Goal: Information Seeking & Learning: Learn about a topic

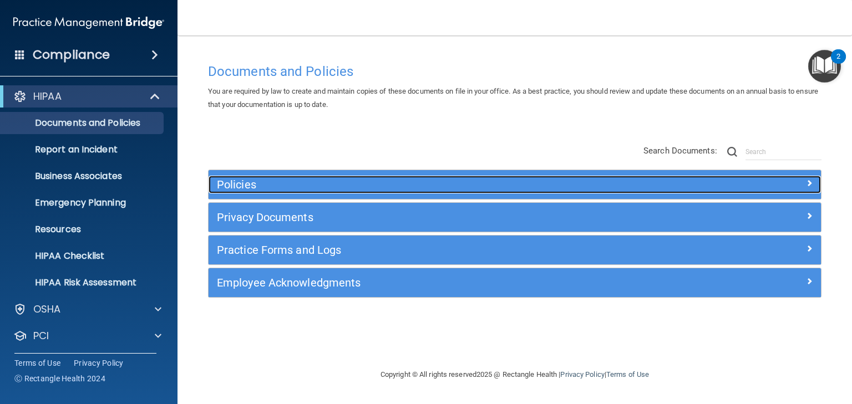
click at [249, 180] on h5 "Policies" at bounding box center [438, 185] width 443 height 12
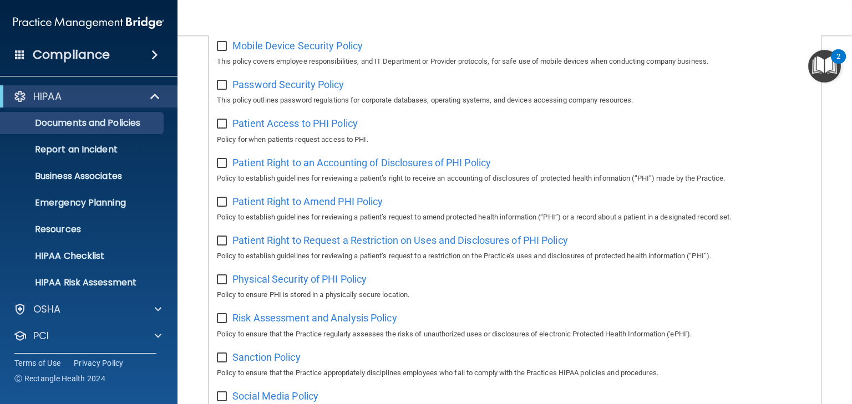
scroll to position [876, 0]
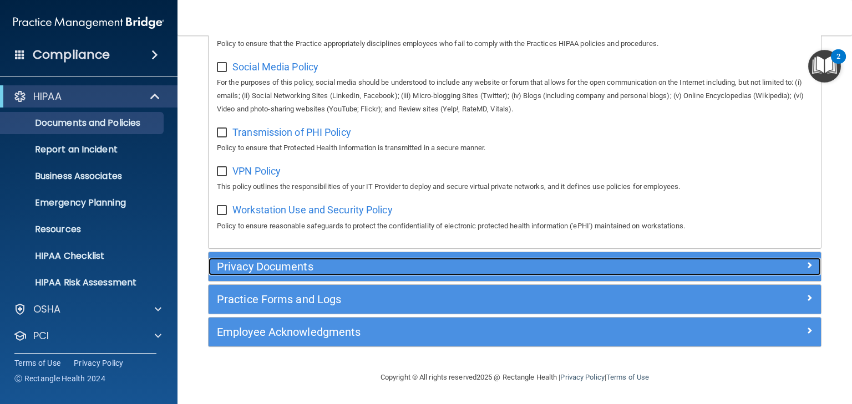
click at [239, 271] on h5 "Privacy Documents" at bounding box center [438, 267] width 443 height 12
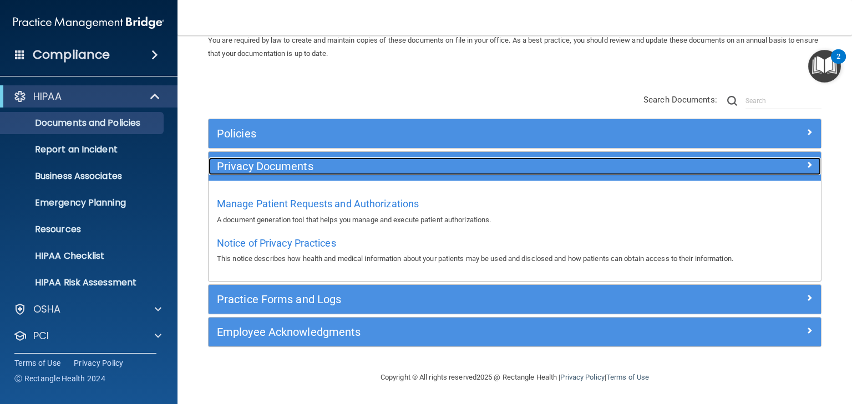
scroll to position [50, 0]
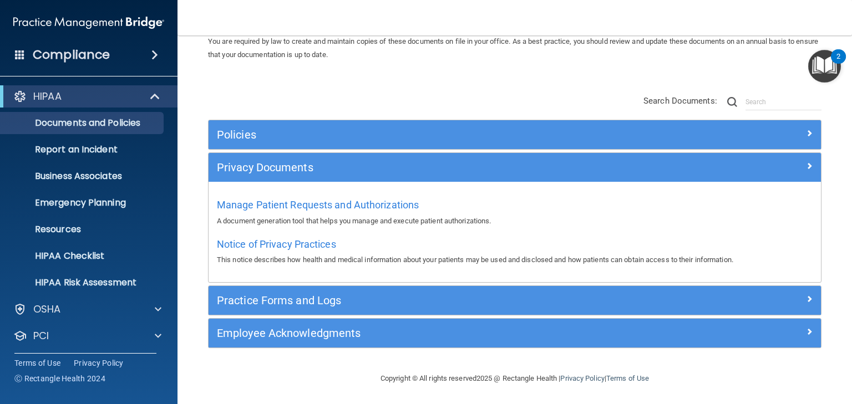
click at [229, 308] on div "Practice Forms and Logs" at bounding box center [515, 300] width 612 height 29
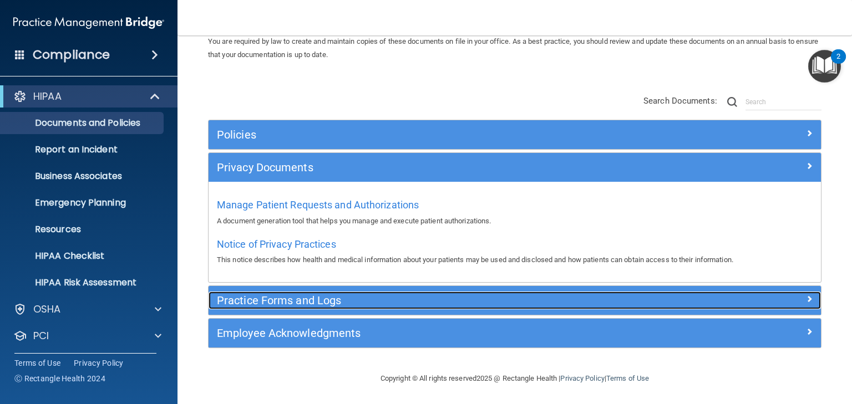
click at [235, 299] on h5 "Practice Forms and Logs" at bounding box center [438, 301] width 443 height 12
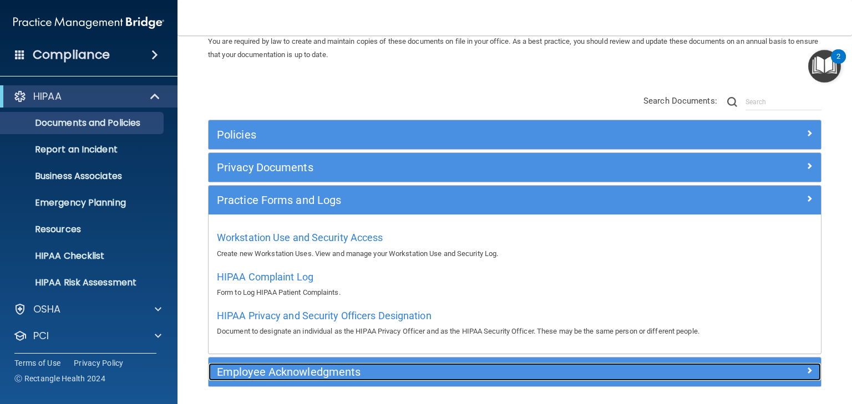
click at [246, 374] on h5 "Employee Acknowledgments" at bounding box center [438, 372] width 443 height 12
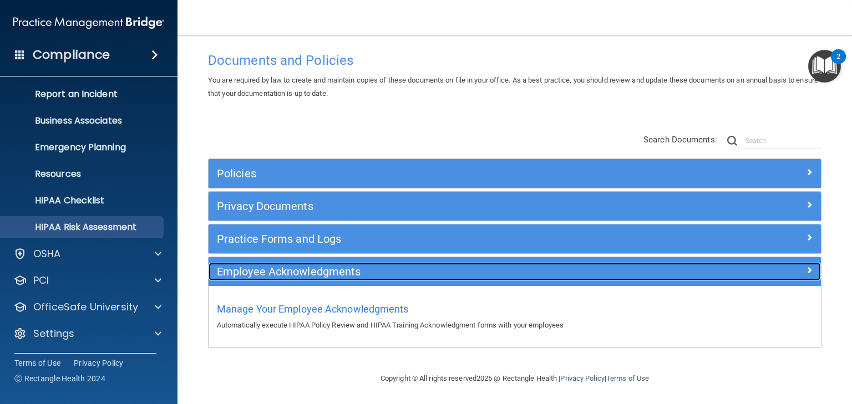
scroll to position [55, 0]
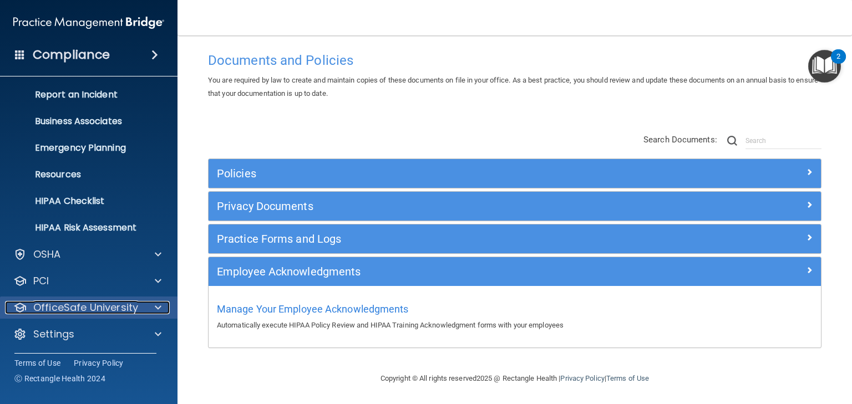
click at [70, 305] on p "OfficeSafe University" at bounding box center [85, 307] width 105 height 13
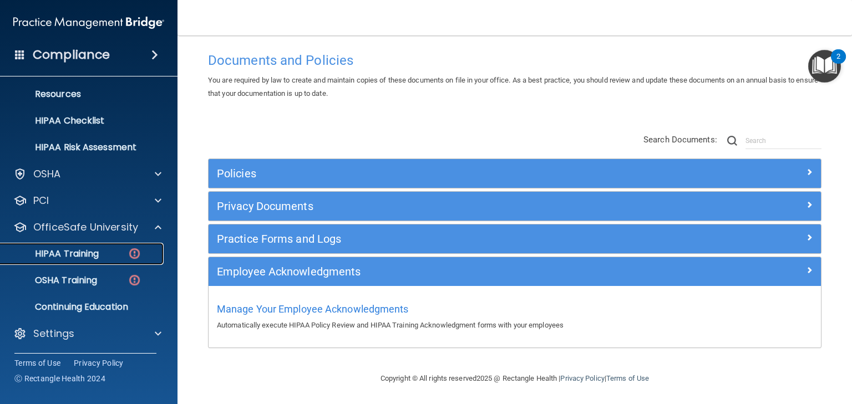
click at [71, 251] on p "HIPAA Training" at bounding box center [53, 253] width 92 height 11
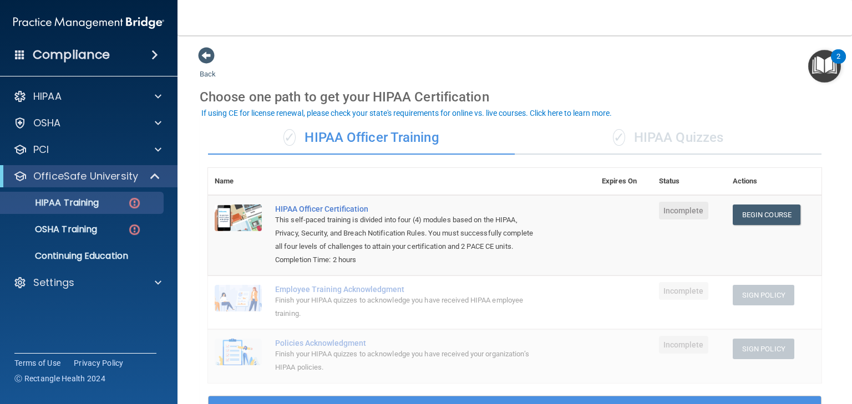
click at [676, 133] on div "✓ HIPAA Quizzes" at bounding box center [668, 137] width 307 height 33
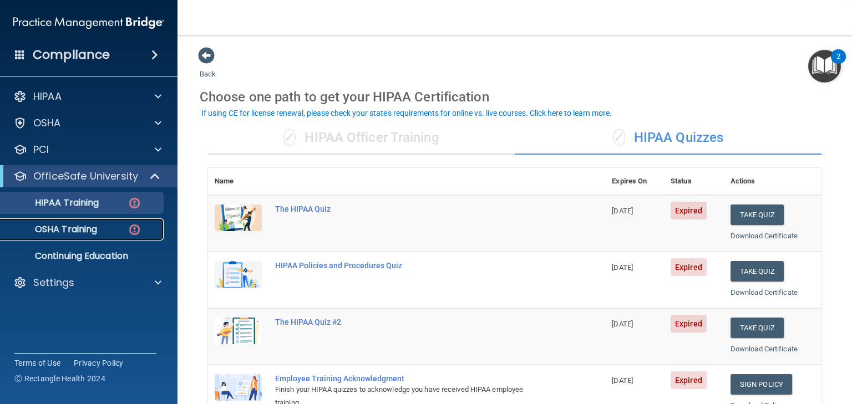
click at [74, 231] on p "OSHA Training" at bounding box center [52, 229] width 90 height 11
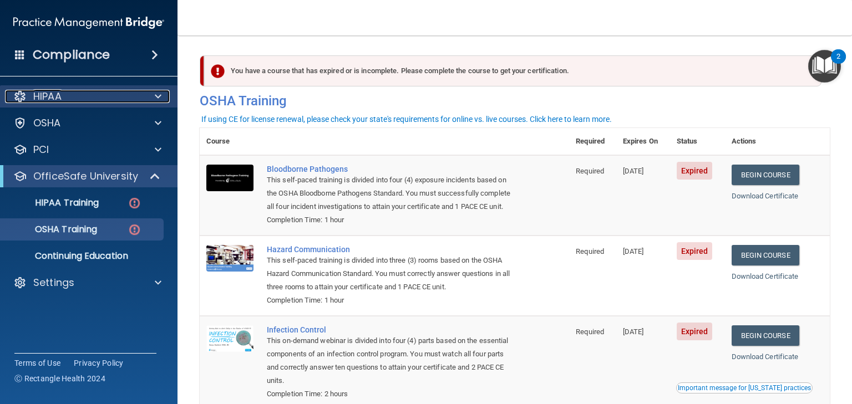
click at [54, 95] on p "HIPAA" at bounding box center [47, 96] width 28 height 13
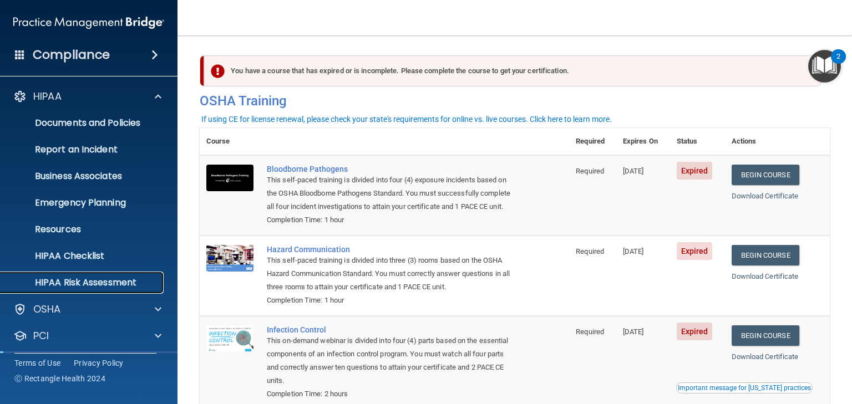
click at [64, 280] on p "HIPAA Risk Assessment" at bounding box center [82, 282] width 151 height 11
